Goal: Share content: Share content

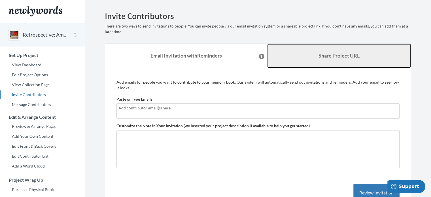
click at [354, 64] on link "Share Project URL" at bounding box center [339, 56] width 144 height 24
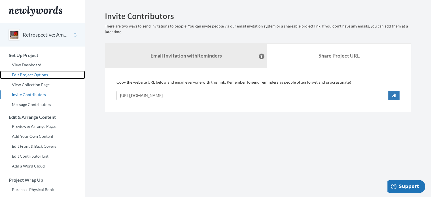
click at [34, 75] on link "Edit Project Options" at bounding box center [42, 75] width 85 height 9
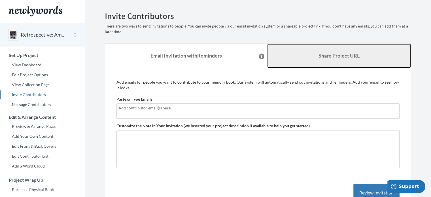
click at [293, 61] on link "Share Project URL" at bounding box center [339, 56] width 144 height 24
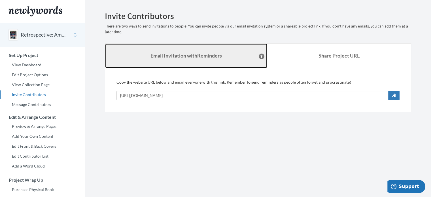
click at [212, 57] on strong "Email Invitation with Reminders" at bounding box center [186, 55] width 71 height 6
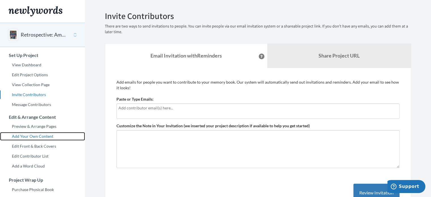
click at [34, 136] on link "Add Your Own Content" at bounding box center [42, 136] width 85 height 9
